Goal: Information Seeking & Learning: Learn about a topic

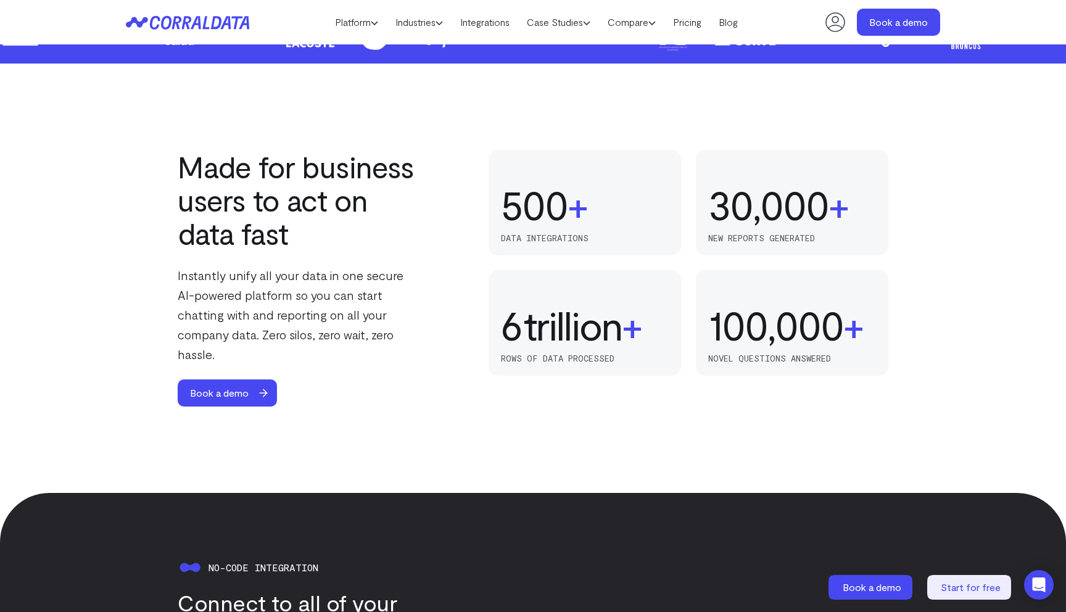
scroll to position [708, 0]
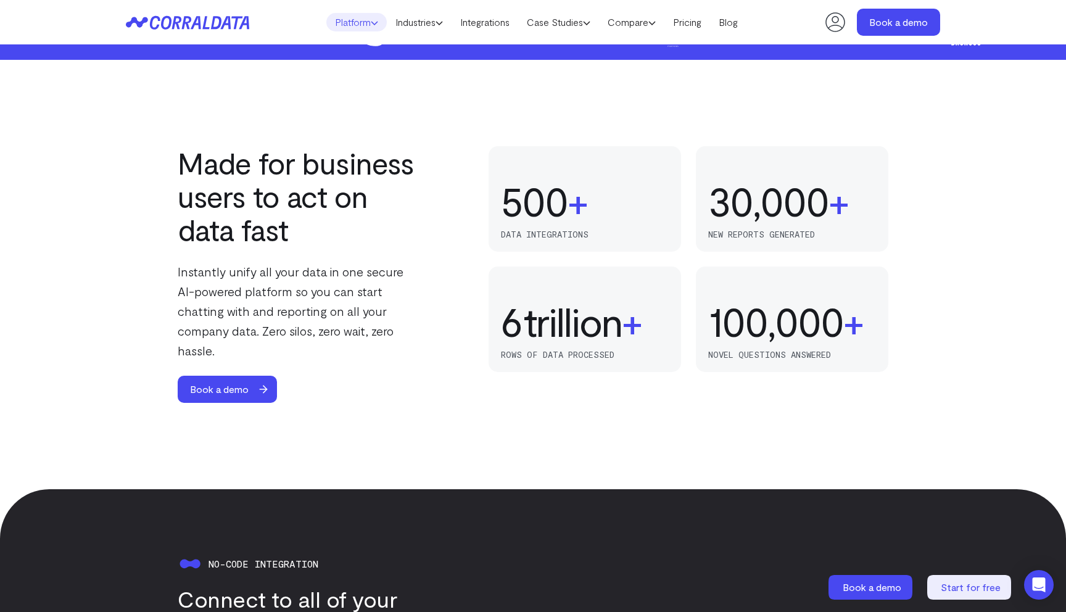
click at [344, 22] on link "Platform" at bounding box center [356, 22] width 60 height 19
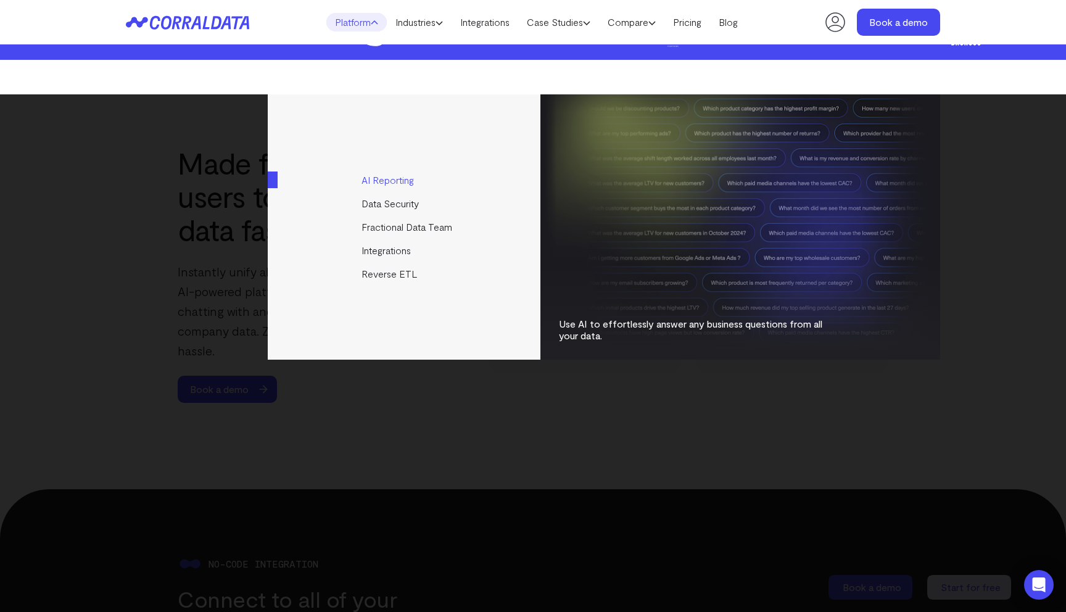
click at [399, 187] on link "AI Reporting" at bounding box center [405, 179] width 275 height 23
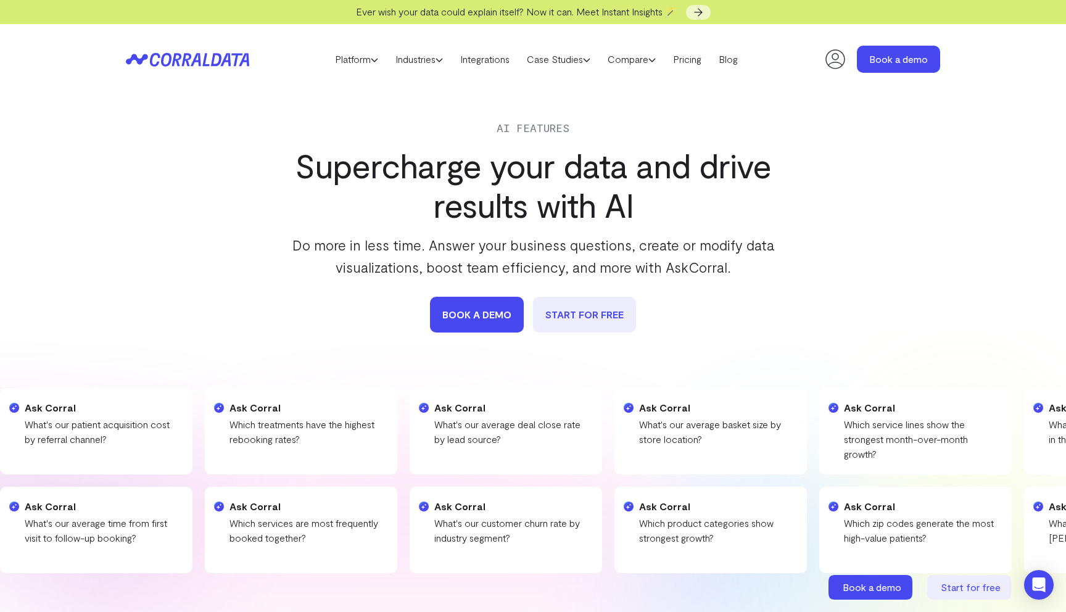
click at [223, 62] on icon at bounding box center [225, 59] width 10 height 13
